Goal: Task Accomplishment & Management: Complete application form

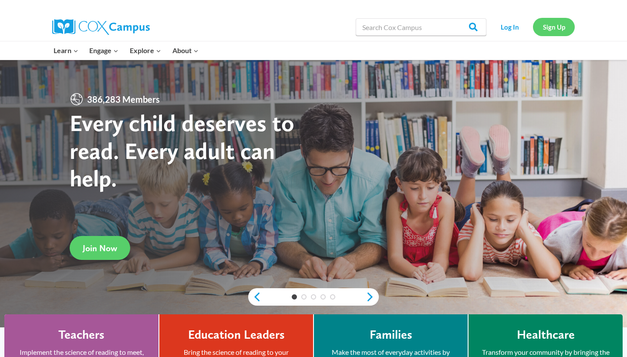
click at [544, 21] on link "Sign Up" at bounding box center [554, 27] width 42 height 18
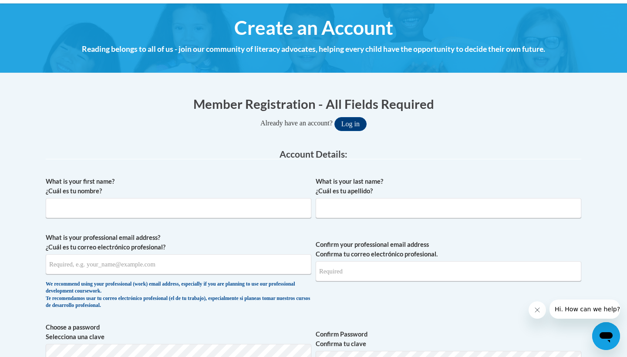
scroll to position [91, 0]
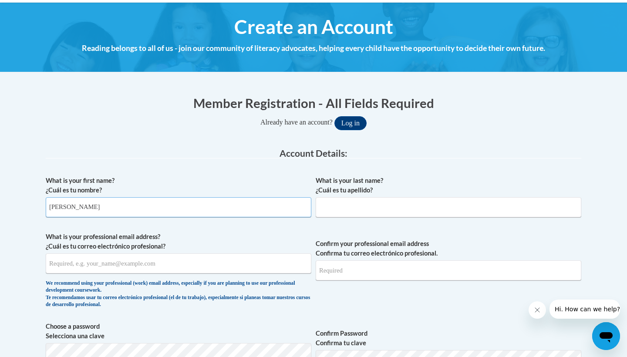
type input "Sofia Francesconi"
type input "F"
drag, startPoint x: 65, startPoint y: 205, endPoint x: 139, endPoint y: 205, distance: 74.4
click at [139, 205] on input "Sofia Francesconi" at bounding box center [178, 207] width 265 height 20
type input "Sofia"
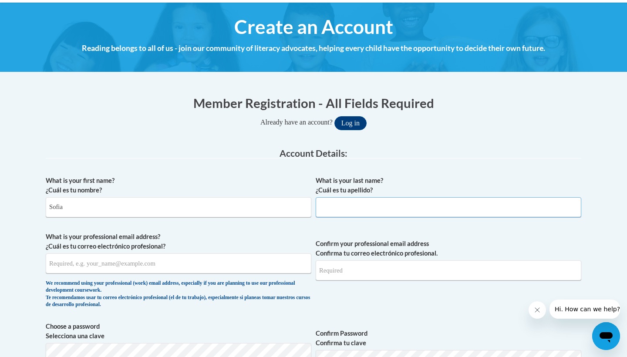
click at [423, 205] on input "What is your last name? ¿Cuál es tu apellido?" at bounding box center [448, 207] width 265 height 20
type input "Francesconi"
type input "sfrancesconi@butler.edu"
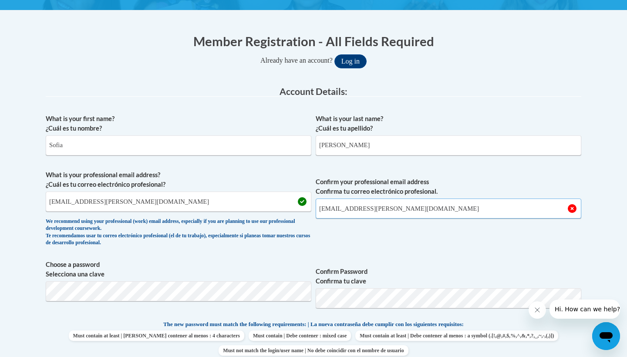
scroll to position [116, 0]
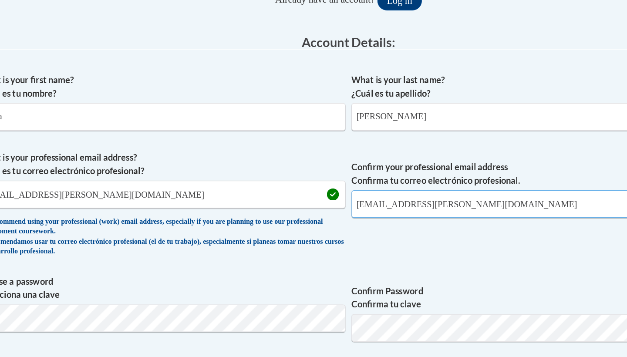
type input "sfrancesconi@butler.edu"
click at [134, 229] on input "sfrancesconi@butler.edu" at bounding box center [178, 239] width 265 height 20
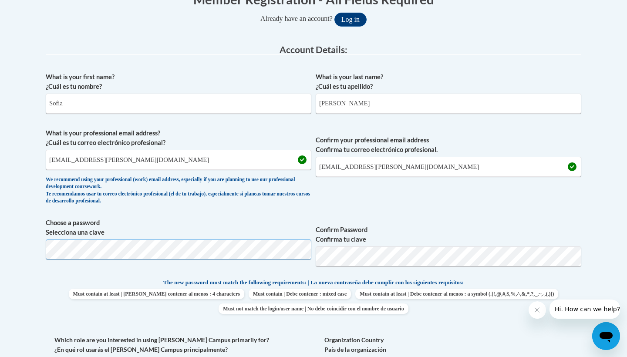
scroll to position [196, 0]
click at [149, 259] on span "Choose a password Selecciona una clave" at bounding box center [178, 244] width 265 height 55
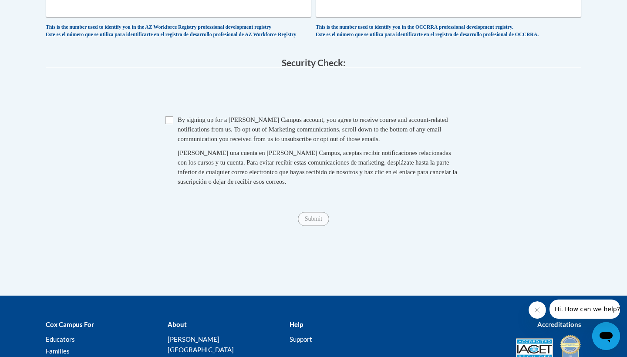
scroll to position [607, 0]
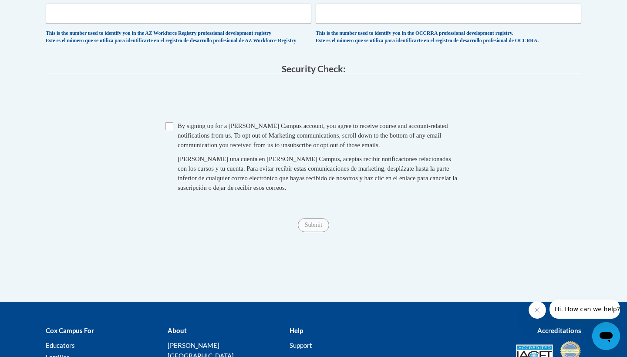
click at [174, 127] on span "Checkbox By signing up for a Cox Campus account, you agree to receive course an…" at bounding box center [313, 161] width 296 height 80
click at [171, 127] on input "Checkbox" at bounding box center [169, 126] width 8 height 8
checkbox input "true"
click at [324, 227] on input "Submit" at bounding box center [313, 225] width 31 height 14
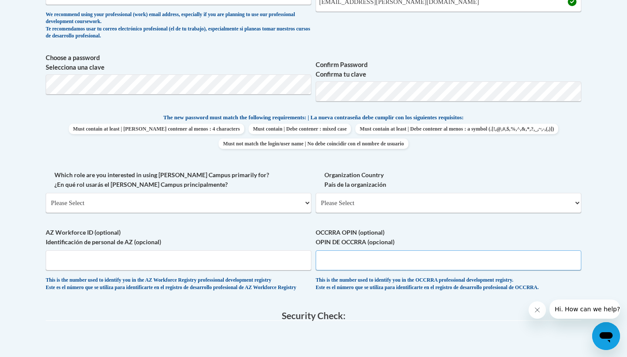
scroll to position [360, 0]
select select "5a18ea06-2b54-4451-96f2-d152daf9eac5"
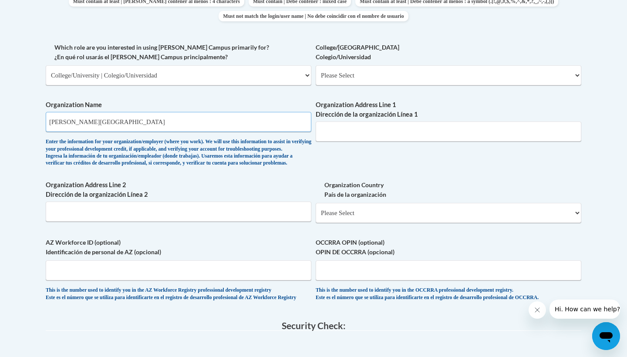
scroll to position [487, 0]
type input "Butler University"
select select "ad49bcad-a171-4b2e-b99c-48b446064914"
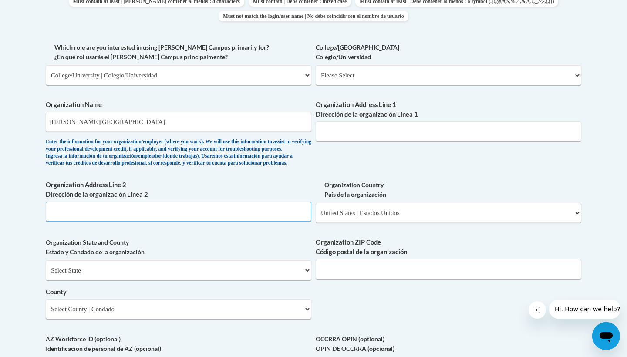
click at [238, 217] on input "Organization Address Line 2 Dirección de la organización Línea 2" at bounding box center [178, 212] width 265 height 20
select select "Indiana"
type input "46208"
select select "Marion"
click at [153, 214] on input "Organization Address Line 2 Dirección de la organización Línea 2" at bounding box center [178, 212] width 265 height 20
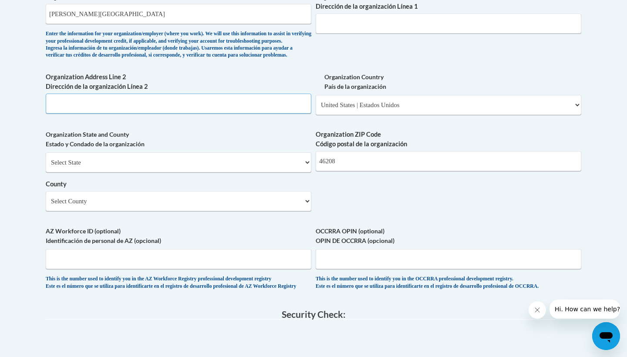
scroll to position [598, 0]
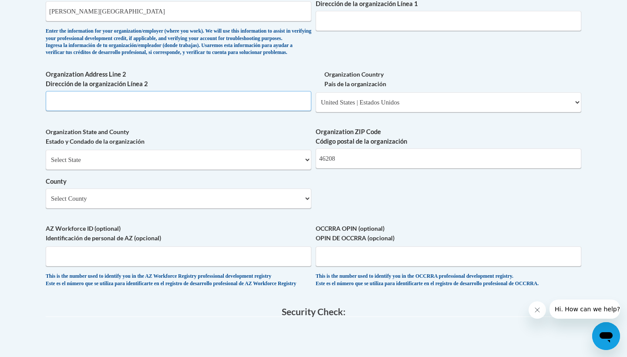
paste input "4600 Sunset Ave, Indianapolis, IN 46208"
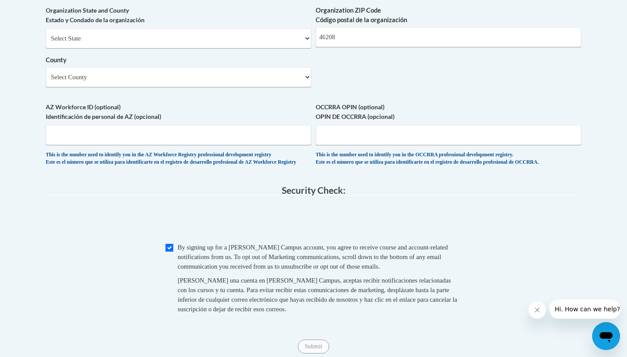
scroll to position [722, 0]
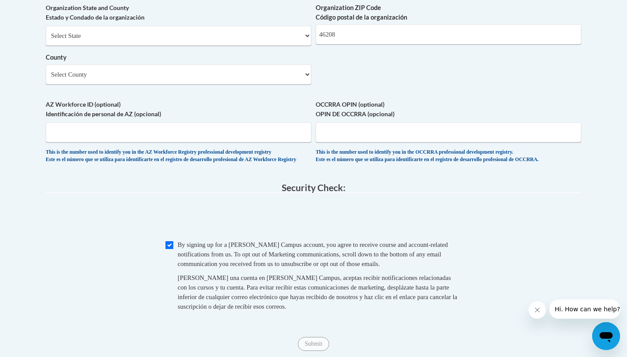
type input "4600 Sunset Ave, Indianapolis, IN 46208"
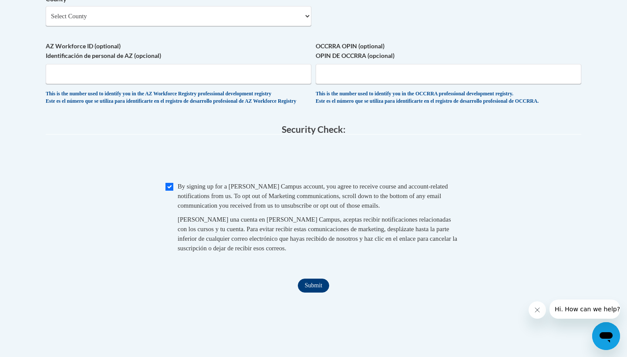
click at [323, 291] on input "Submit" at bounding box center [313, 286] width 31 height 14
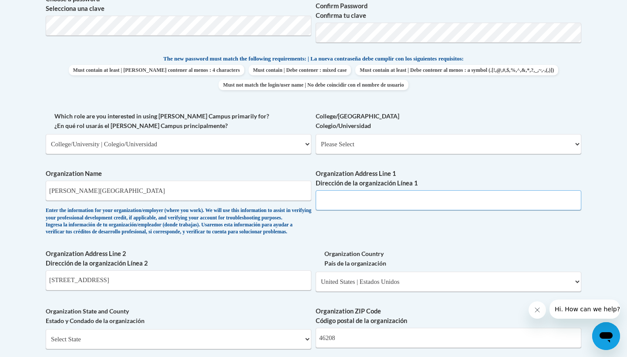
scroll to position [418, 0]
click at [361, 193] on input "Organization Address Line 1 Dirección de la organización Línea 1" at bounding box center [448, 201] width 265 height 20
paste input "4600 Sunset Ave, Indianapolis, IN 46208"
type input "4600 Sunset Ave, Indianapolis, IN 46208"
drag, startPoint x: 214, startPoint y: 288, endPoint x: 1, endPoint y: 285, distance: 212.9
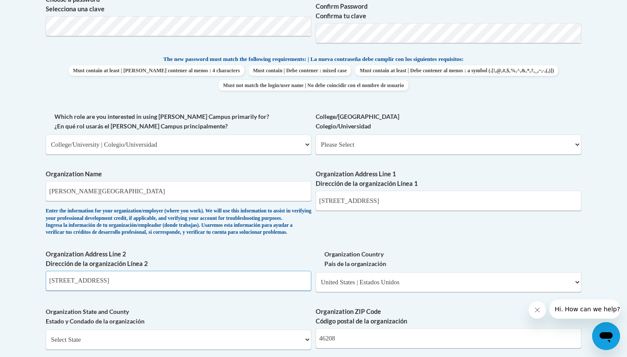
click at [1, 285] on body "This site uses cookies to help improve your learning experience. By continuing …" at bounding box center [313, 230] width 627 height 1297
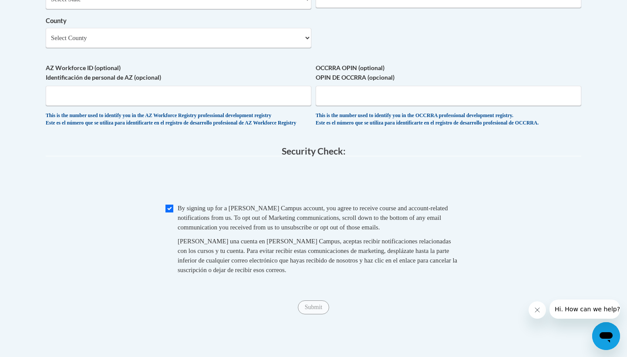
scroll to position [754, 0]
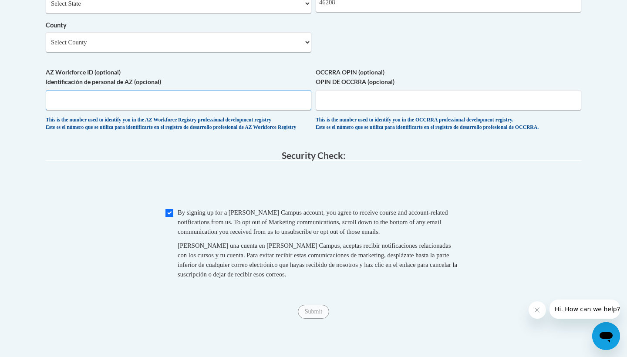
click at [259, 99] on input "AZ Workforce ID (optional) Identificación de personal de AZ (opcional)" at bounding box center [178, 100] width 265 height 20
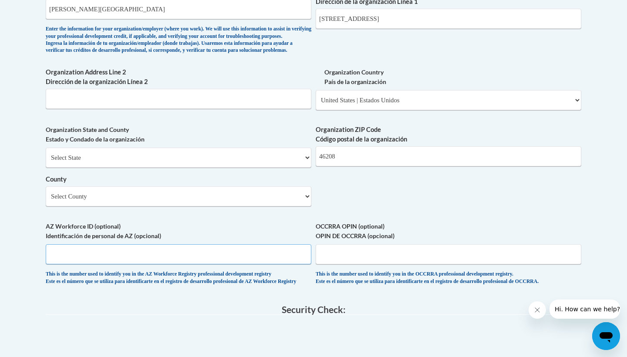
scroll to position [600, 0]
click at [236, 109] on input "Organization Address Line 2 Dirección de la organización Línea 2" at bounding box center [178, 99] width 265 height 20
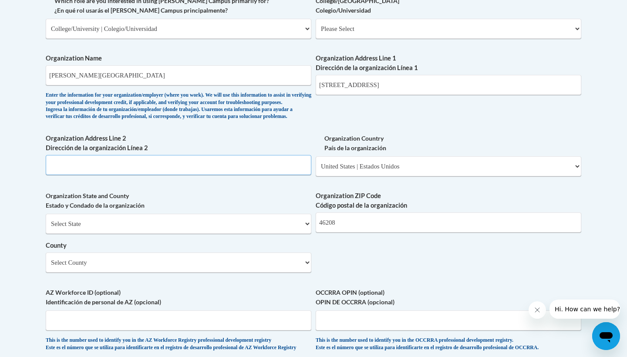
scroll to position [537, 0]
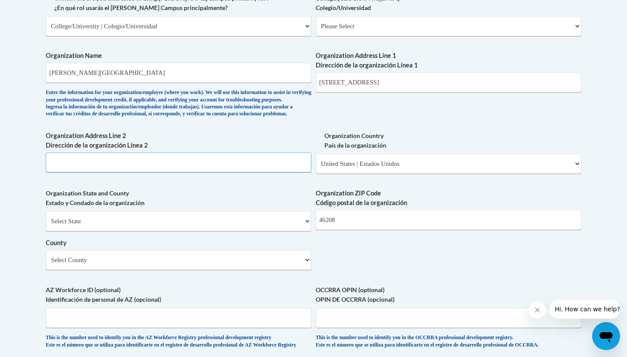
paste input "4600 Sunset Ave, Indianapolis, IN 46208"
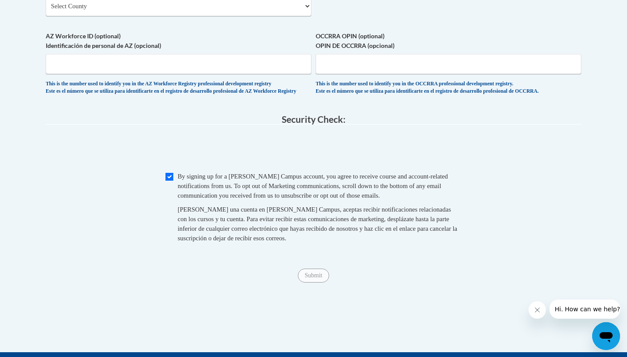
scroll to position [811, 0]
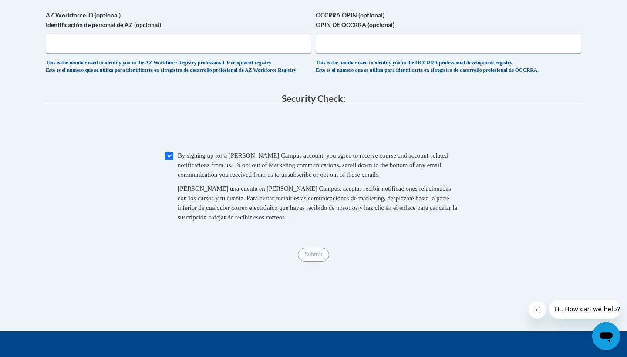
type input "4600 Sunset Ave, Indianapolis, IN 46208"
click at [167, 156] on input "Checkbox" at bounding box center [169, 156] width 8 height 8
checkbox input "true"
click at [308, 253] on input "Submit" at bounding box center [313, 255] width 31 height 14
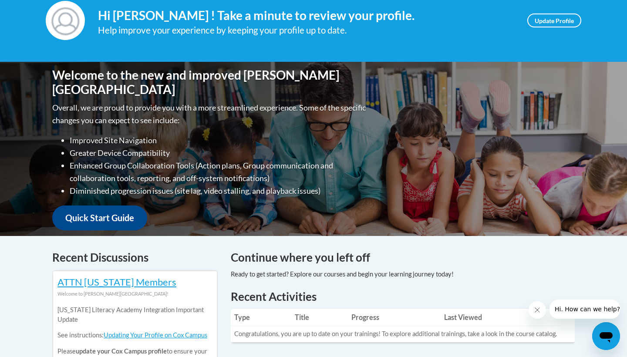
scroll to position [133, 0]
